Goal: Transaction & Acquisition: Purchase product/service

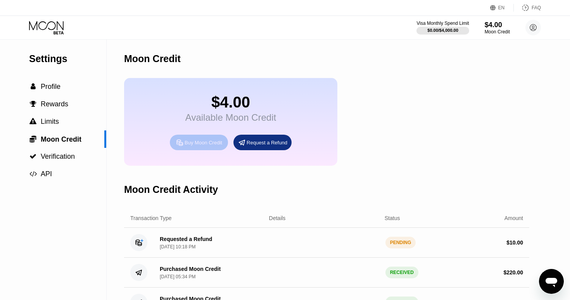
click at [197, 140] on div "Buy Moon Credit" at bounding box center [204, 142] width 38 height 7
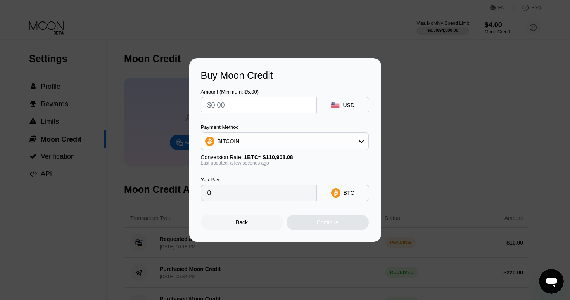
click at [275, 145] on div "BITCOIN" at bounding box center [284, 141] width 167 height 16
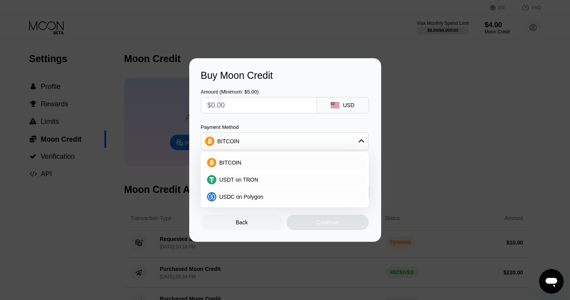
click at [345, 109] on div "USD" at bounding box center [343, 105] width 52 height 16
click at [330, 125] on div "Payment Method" at bounding box center [285, 127] width 168 height 6
click at [328, 157] on div "BITCOIN" at bounding box center [284, 163] width 163 height 16
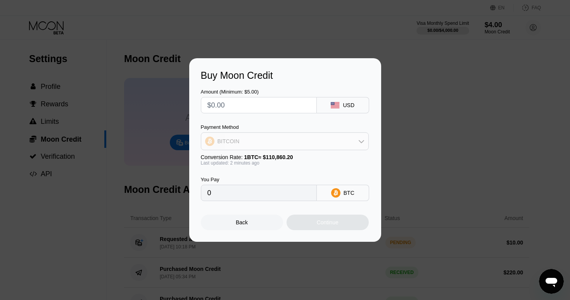
click at [327, 147] on div "BITCOIN" at bounding box center [284, 141] width 167 height 16
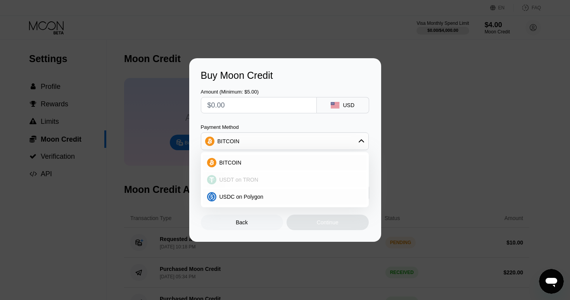
click at [224, 179] on span "USDT on TRON" at bounding box center [238, 179] width 39 height 6
type input "0.00"
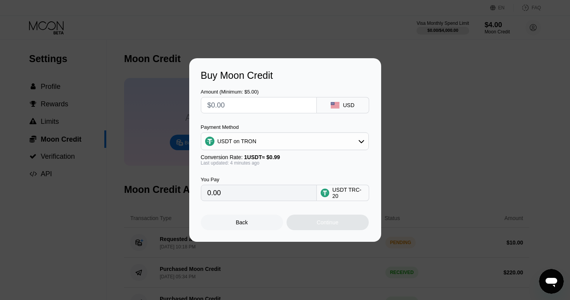
click at [234, 110] on input "text" at bounding box center [258, 105] width 103 height 16
type input "$5"
type input "5.05"
click at [253, 115] on div "Amount (Minimum: $5.00) $5 USD Payment Method USDT on TRON Conversion Rate: 1 U…" at bounding box center [285, 141] width 169 height 120
click at [312, 219] on div "Continue" at bounding box center [327, 222] width 82 height 16
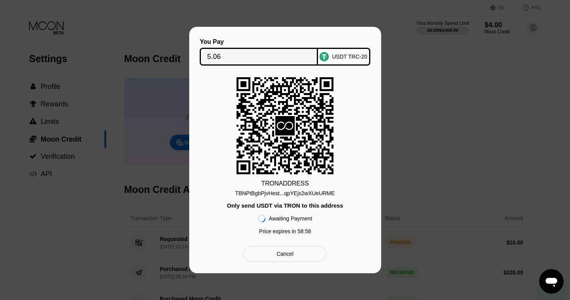
click at [300, 193] on div "TBNPtBgbPjvHest...qpYEjx2wXUeURME" at bounding box center [285, 193] width 100 height 6
click at [305, 247] on div "Cancel" at bounding box center [284, 254] width 83 height 16
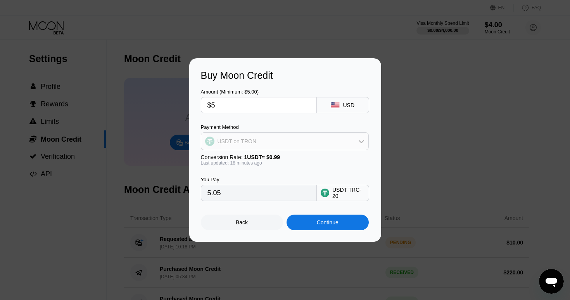
click at [288, 143] on div "USDT on TRON" at bounding box center [284, 141] width 167 height 16
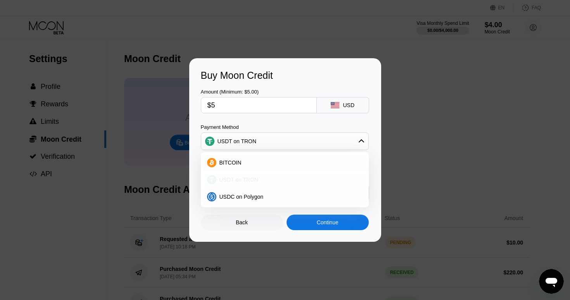
click at [218, 183] on div "USDT on TRON" at bounding box center [284, 180] width 163 height 16
